Goal: Find specific page/section: Find specific page/section

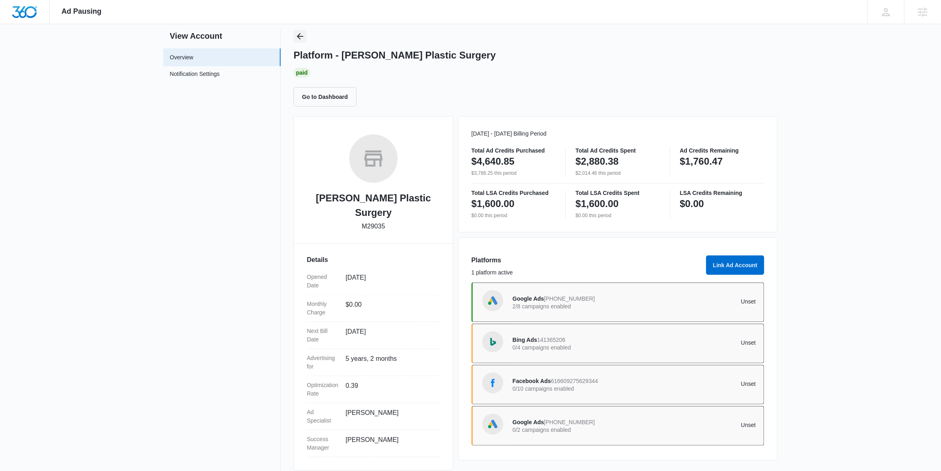
click at [304, 41] on icon "Back" at bounding box center [300, 36] width 10 height 10
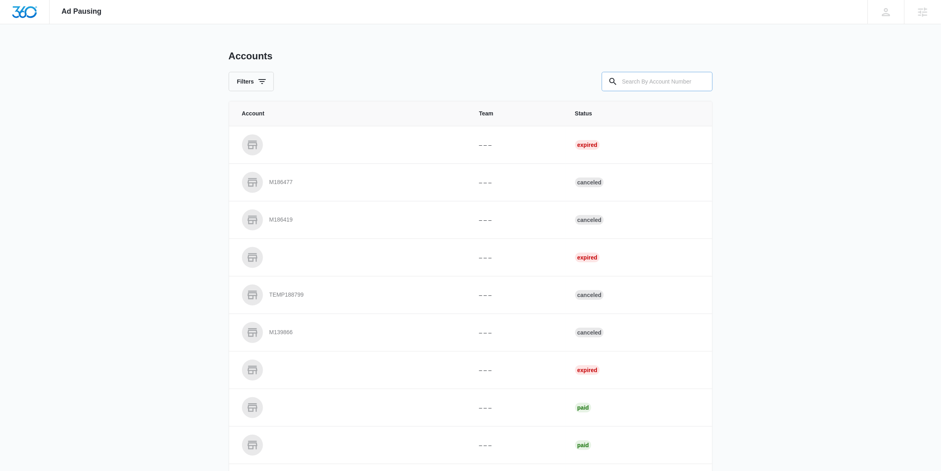
click at [647, 84] on input "text" at bounding box center [657, 81] width 111 height 19
paste input "M171431"
type input "M171431"
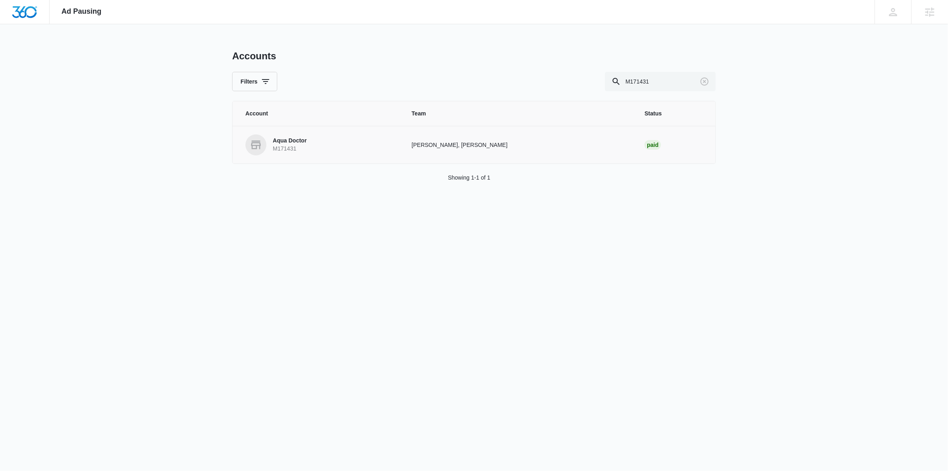
click at [304, 140] on p "Aqua Doctor" at bounding box center [290, 141] width 34 height 8
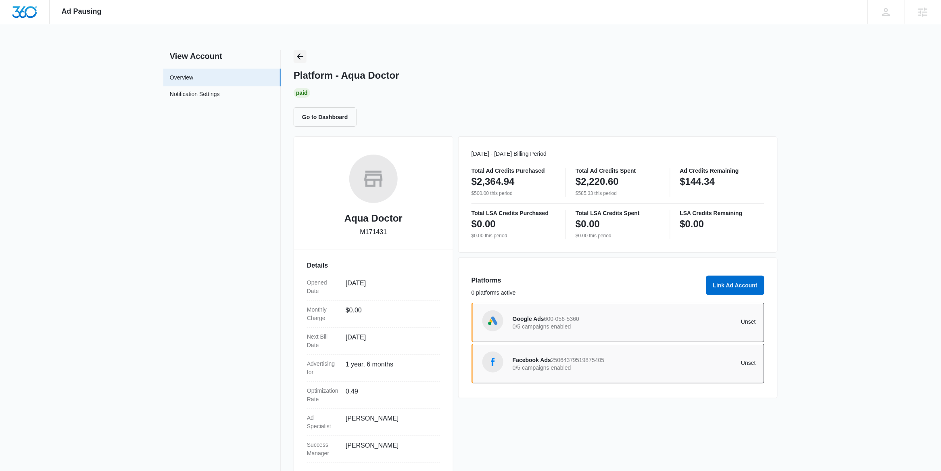
click at [298, 58] on icon "Back" at bounding box center [300, 57] width 10 height 10
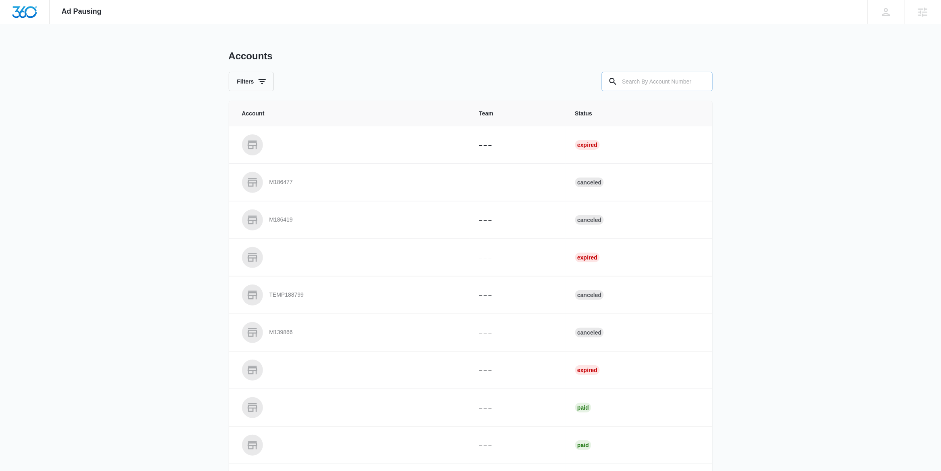
click at [629, 82] on input "text" at bounding box center [657, 81] width 111 height 19
paste input "M39062"
type input "M39062"
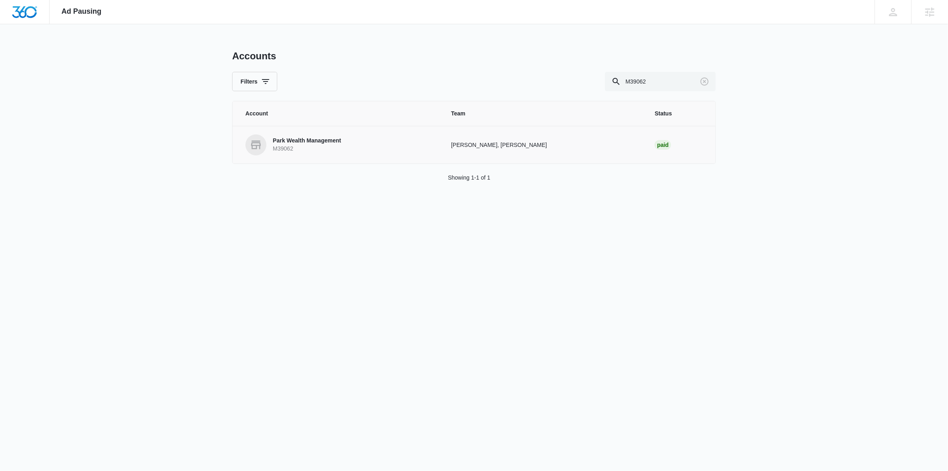
click at [302, 150] on p "M39062" at bounding box center [307, 149] width 68 height 8
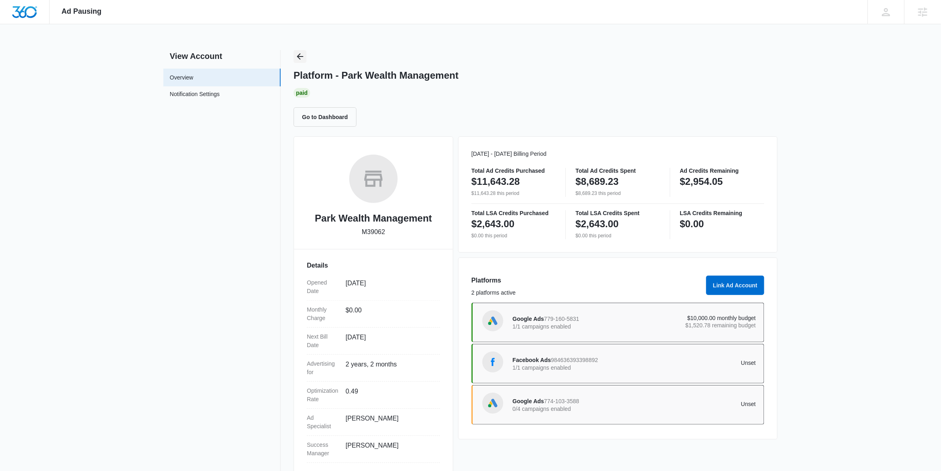
click at [298, 56] on icon "Back" at bounding box center [300, 56] width 6 height 6
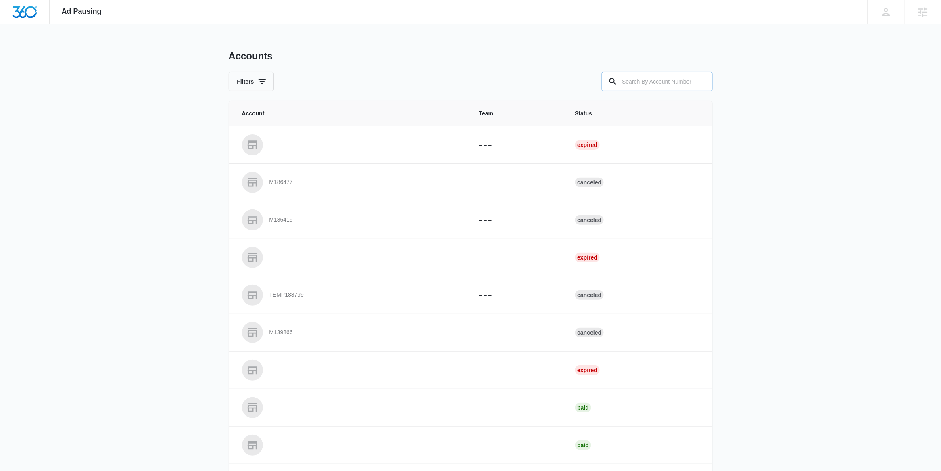
click at [669, 79] on input "text" at bounding box center [657, 81] width 111 height 19
paste input "M35272"
type input "M35272"
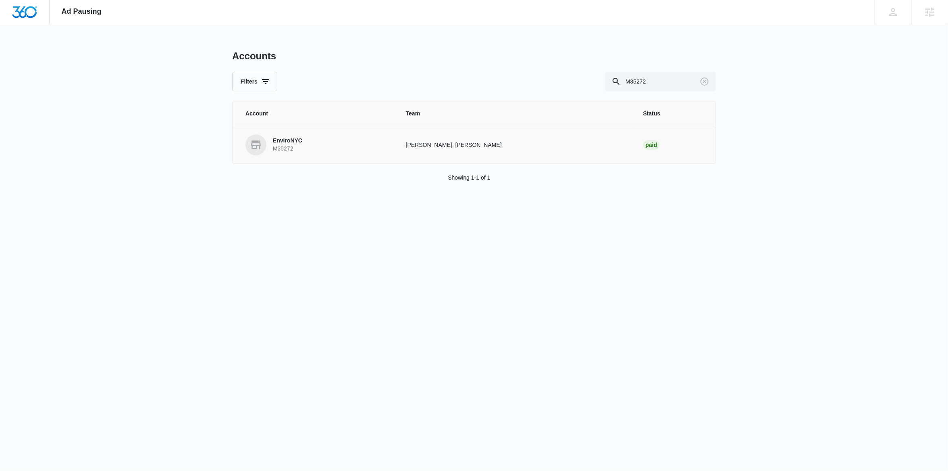
click at [293, 144] on p "EnviroNYC" at bounding box center [287, 141] width 29 height 8
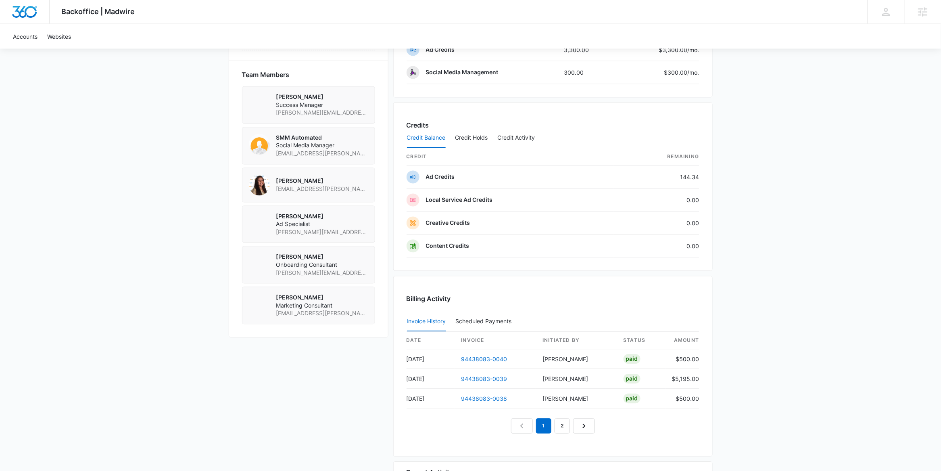
scroll to position [561, 0]
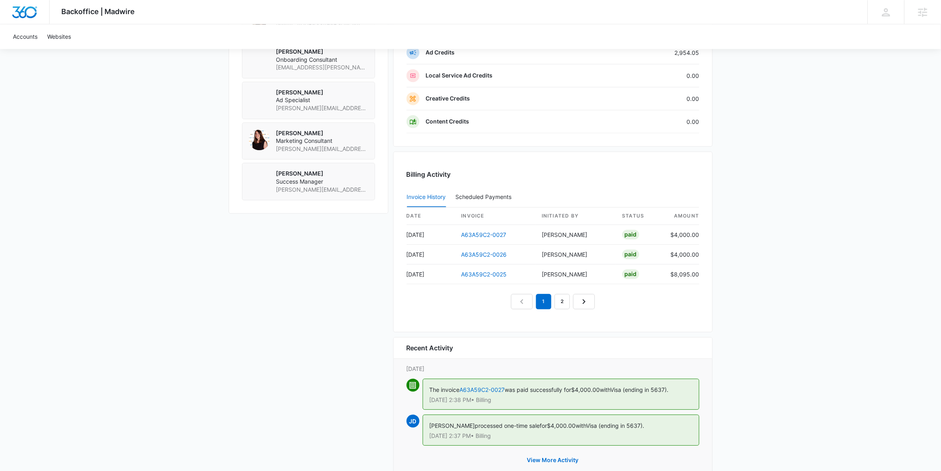
scroll to position [700, 0]
